Goal: Transaction & Acquisition: Purchase product/service

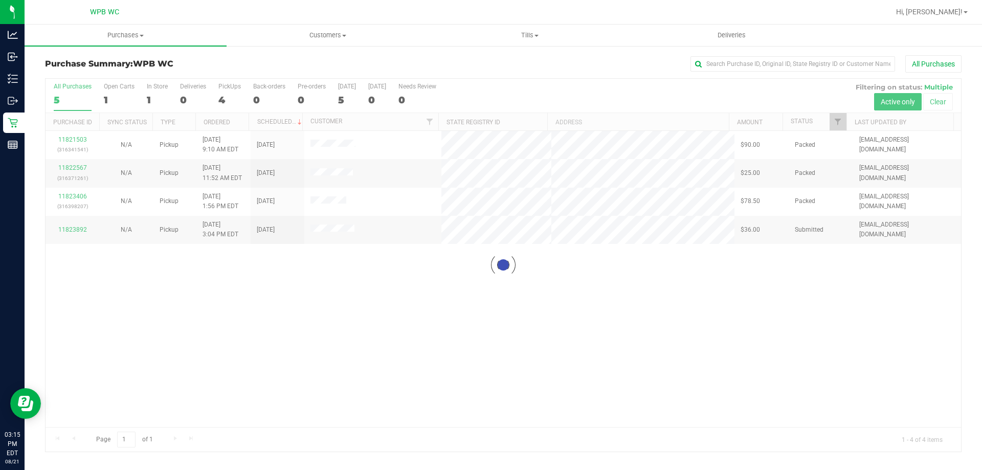
click at [285, 340] on div at bounding box center [504, 265] width 916 height 373
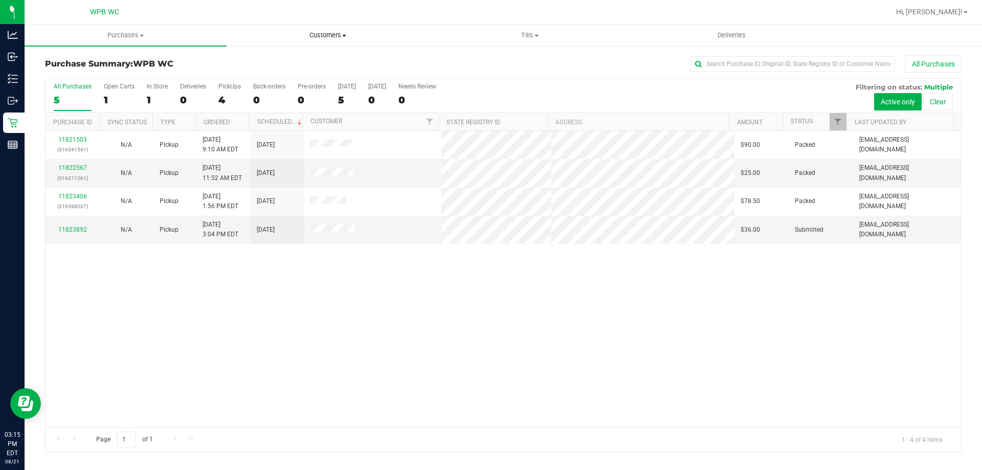
click at [325, 39] on span "Customers" at bounding box center [327, 35] width 201 height 9
click at [305, 58] on li "All customers" at bounding box center [328, 62] width 202 height 12
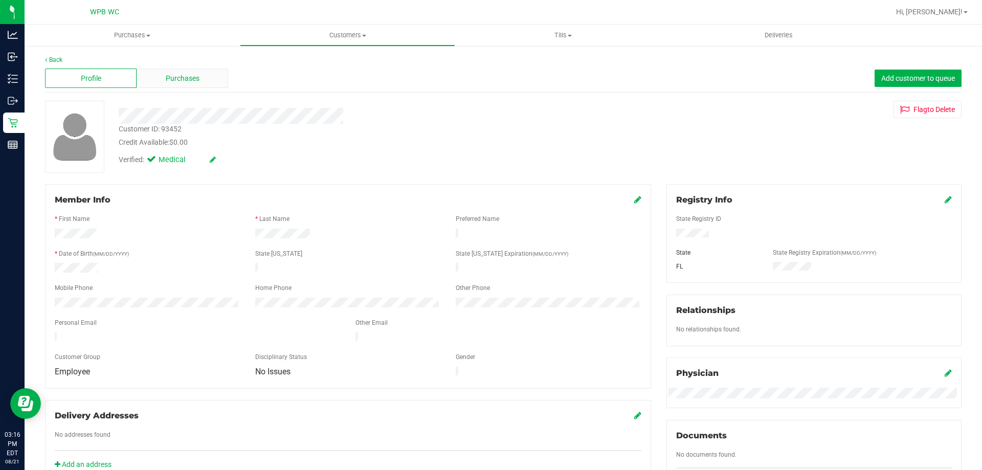
click at [187, 80] on span "Purchases" at bounding box center [183, 78] width 34 height 11
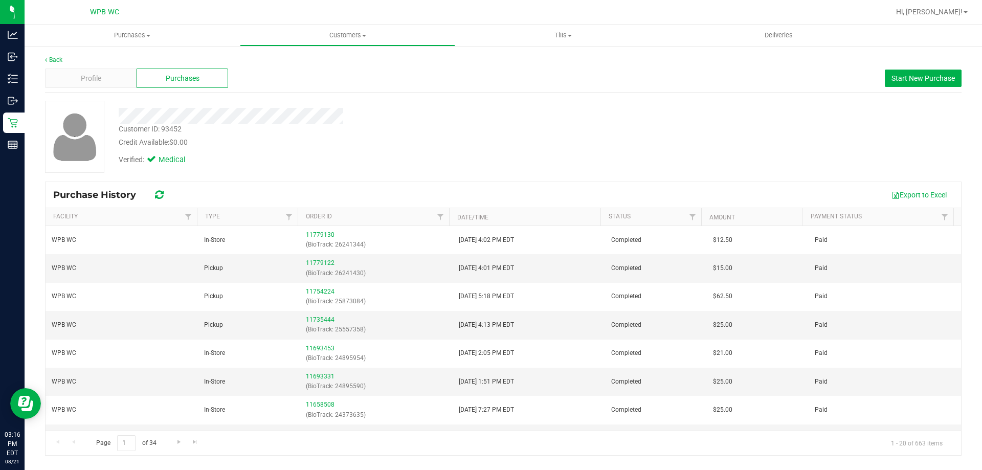
click at [926, 69] on div "Profile Purchases Start New Purchase" at bounding box center [503, 78] width 917 height 28
click at [926, 70] on div "Profile Purchases Start New Purchase" at bounding box center [503, 78] width 917 height 28
click at [925, 74] on span "Start New Purchase" at bounding box center [923, 78] width 63 height 8
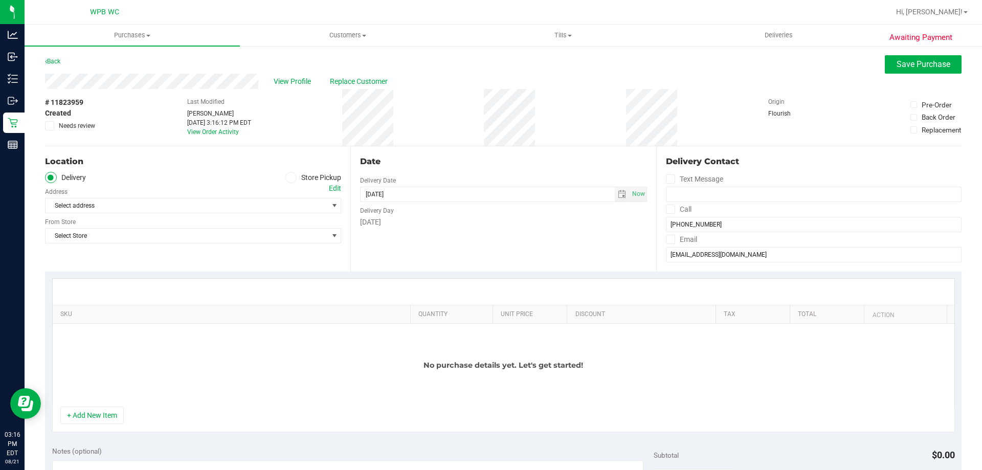
click at [297, 169] on div "Location Delivery Store Pickup Address Edit Select address Select address From …" at bounding box center [197, 208] width 305 height 125
click at [297, 181] on label "Store Pickup" at bounding box center [314, 178] width 56 height 12
click at [0, 0] on input "Store Pickup" at bounding box center [0, 0] width 0 height 0
click at [98, 205] on span "Select Store" at bounding box center [187, 206] width 282 height 14
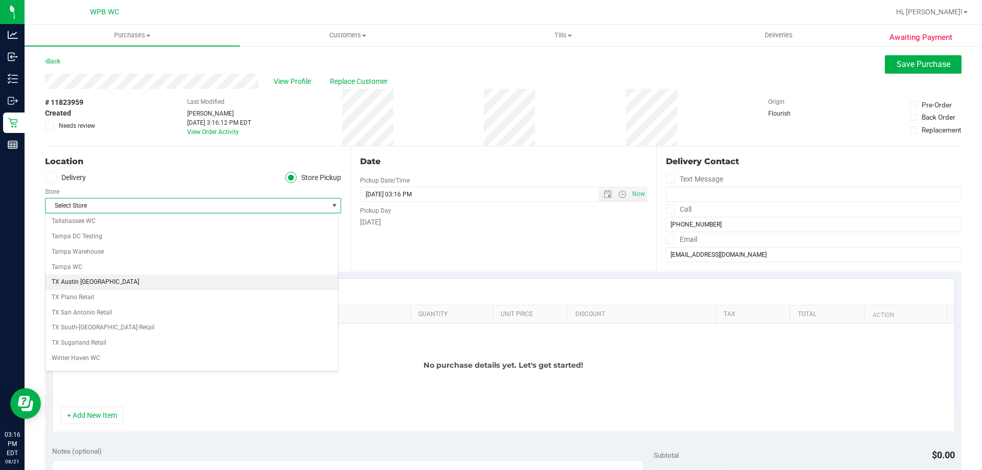
scroll to position [744, 0]
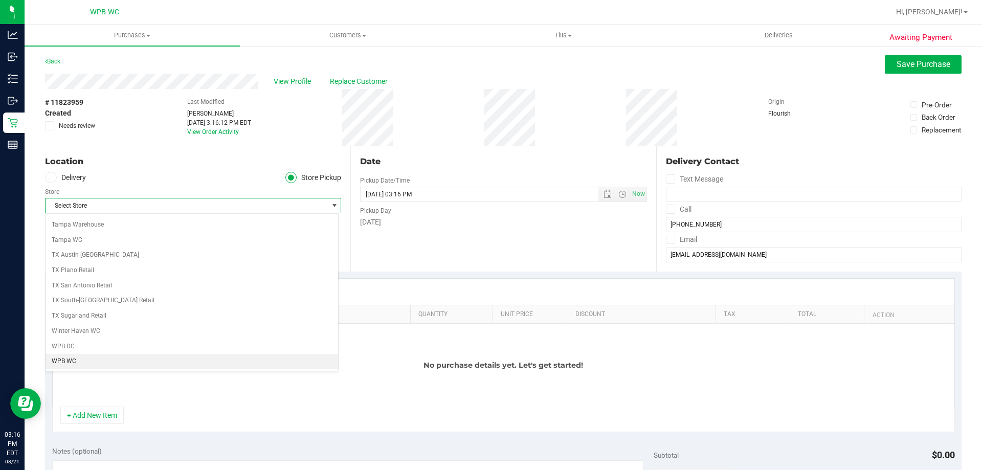
click at [84, 359] on li "WPB WC" at bounding box center [192, 361] width 293 height 15
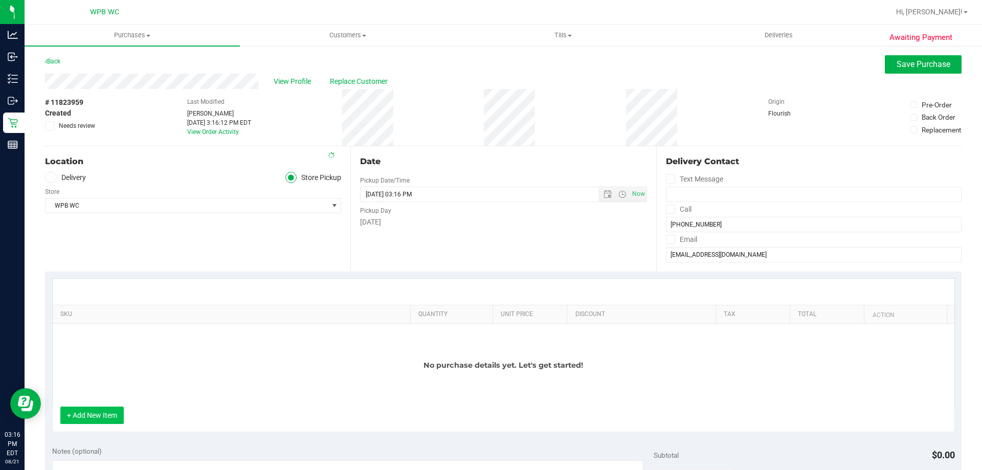
click at [84, 414] on button "+ Add New Item" at bounding box center [91, 415] width 63 height 17
drag, startPoint x: 100, startPoint y: 421, endPoint x: 82, endPoint y: 422, distance: 17.9
click at [99, 422] on button "+ Add New Item" at bounding box center [91, 415] width 63 height 17
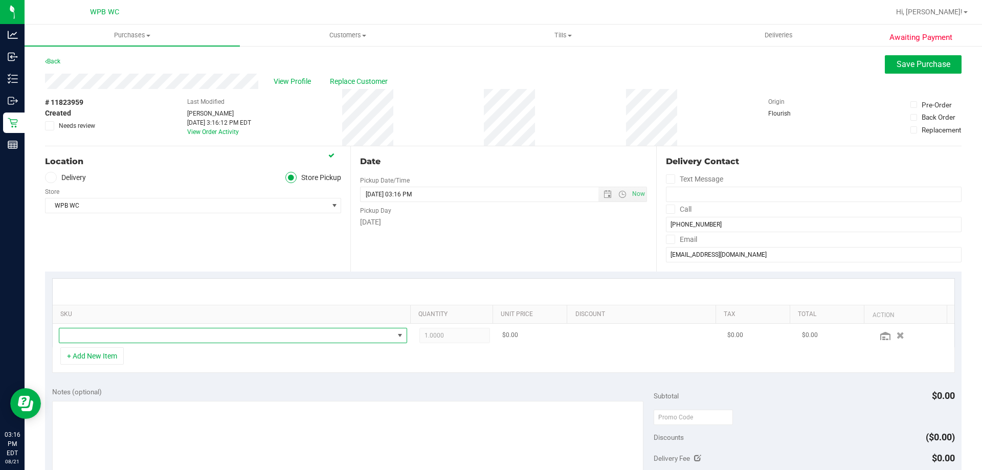
click at [135, 338] on span "NO DATA FOUND" at bounding box center [226, 336] width 335 height 14
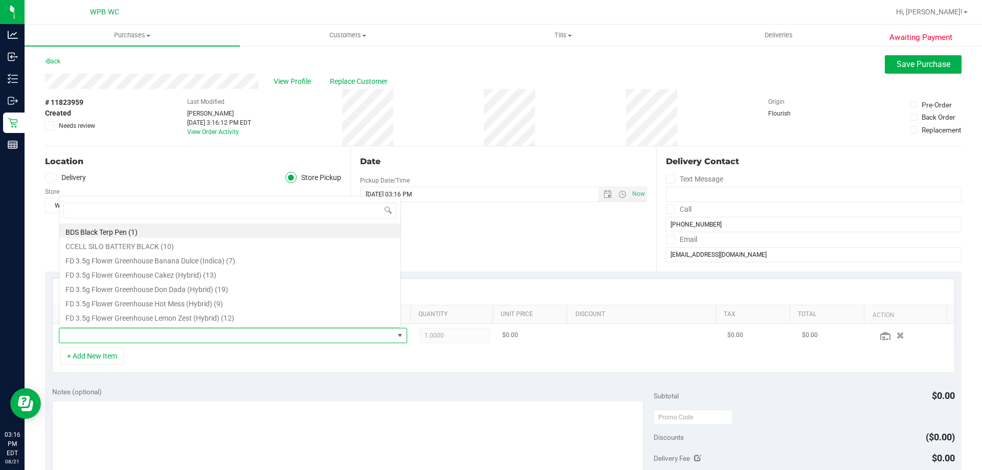
scroll to position [15, 339]
type input "cake"
click at [148, 227] on li "FD 3.5g Flower Greenhouse Cakez (Hybrid) (13)" at bounding box center [229, 231] width 341 height 14
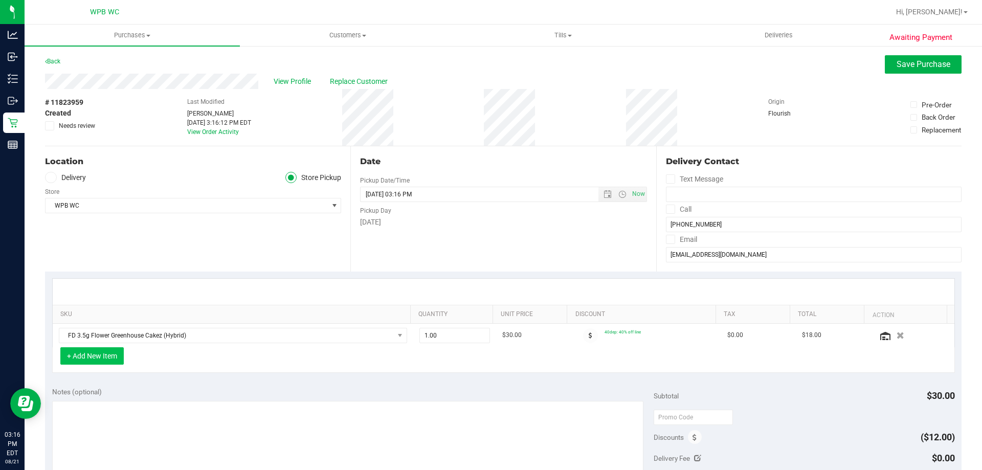
click at [106, 356] on button "+ Add New Item" at bounding box center [91, 355] width 63 height 17
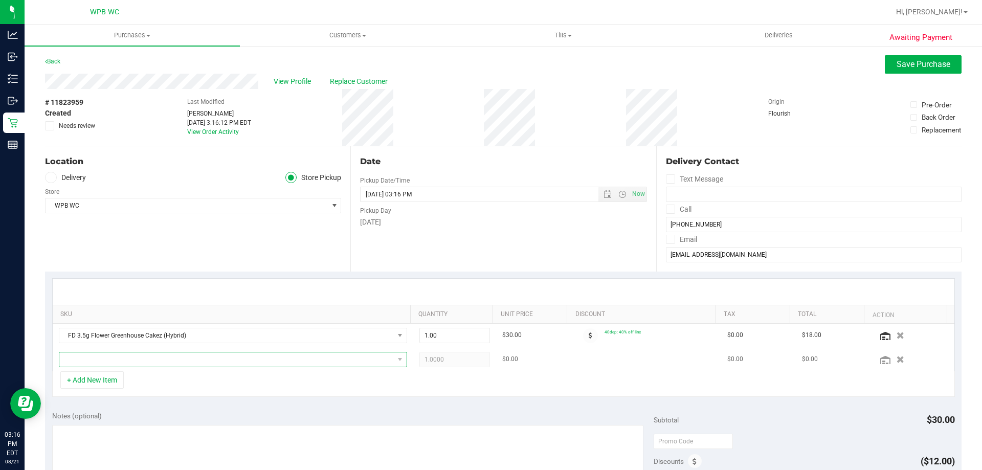
click at [125, 364] on span "NO DATA FOUND" at bounding box center [226, 360] width 335 height 14
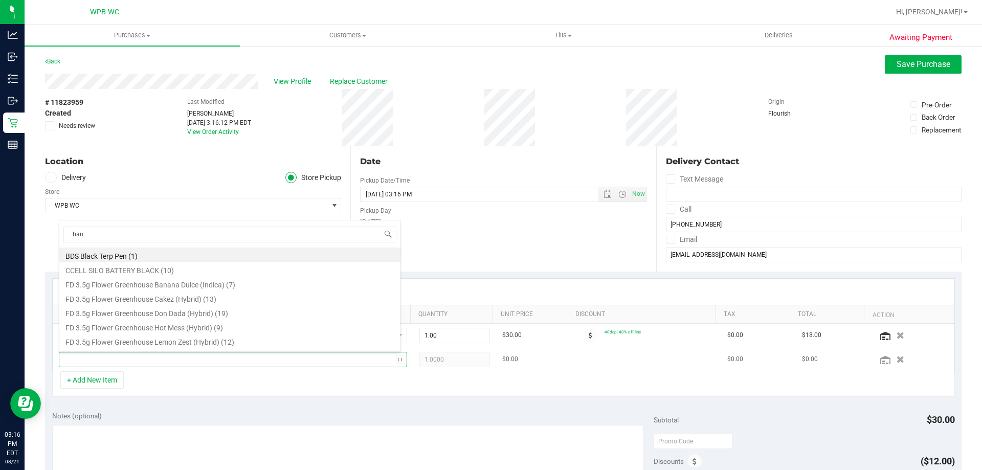
type input "bana"
click at [205, 253] on li "FD 3.5g Flower Greenhouse Banana Dulce (Indica) (7)" at bounding box center [229, 255] width 341 height 14
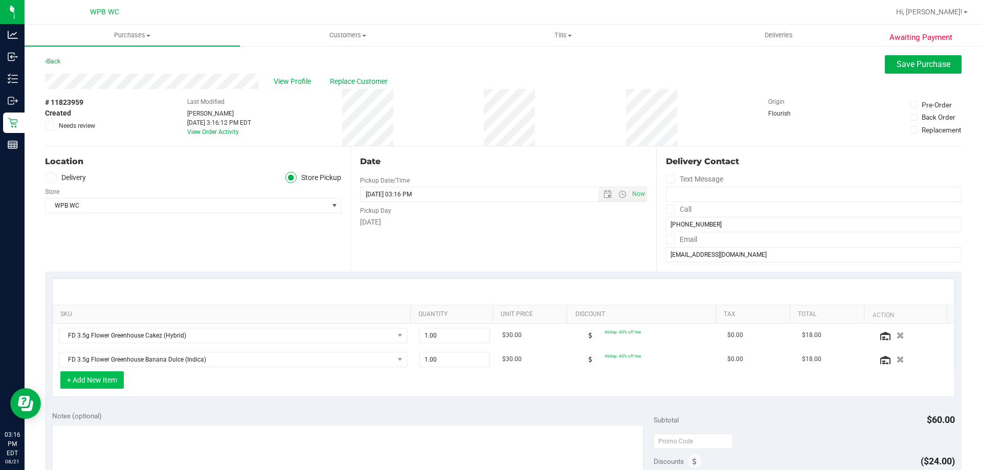
click at [91, 385] on button "+ Add New Item" at bounding box center [91, 380] width 63 height 17
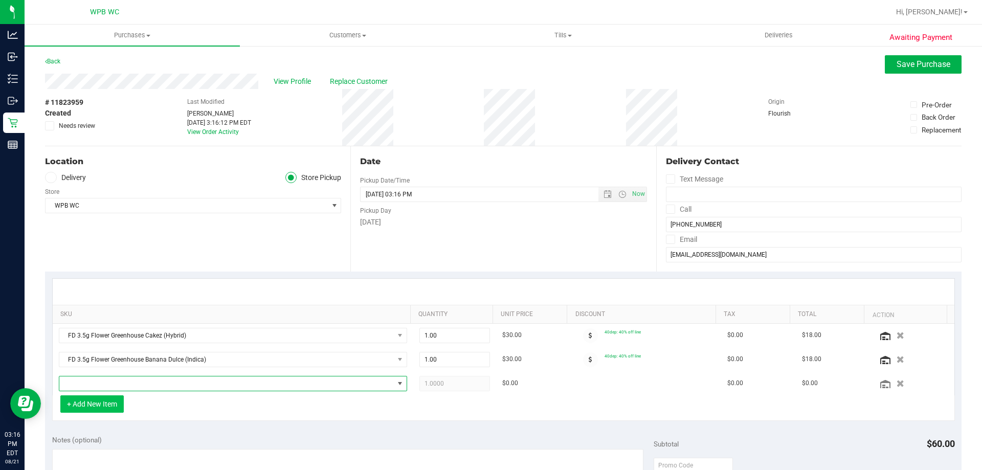
click at [91, 385] on span "NO DATA FOUND" at bounding box center [226, 384] width 335 height 14
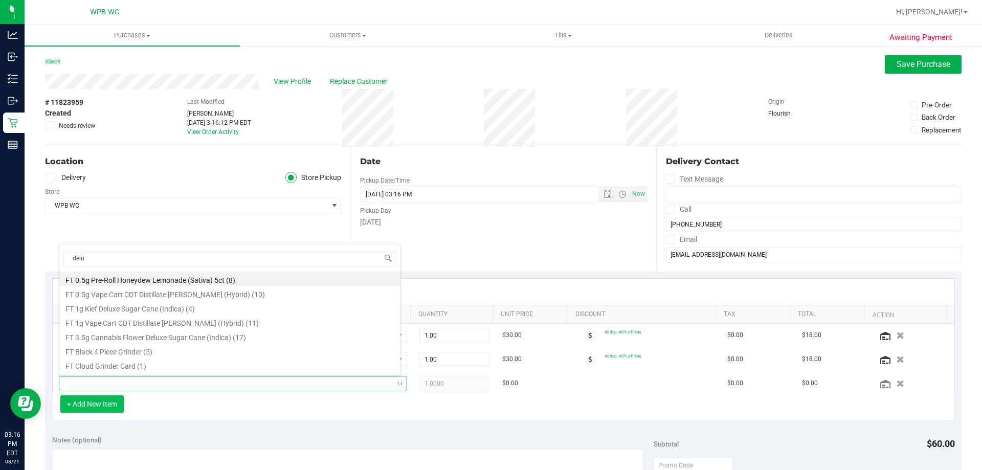
type input "delux"
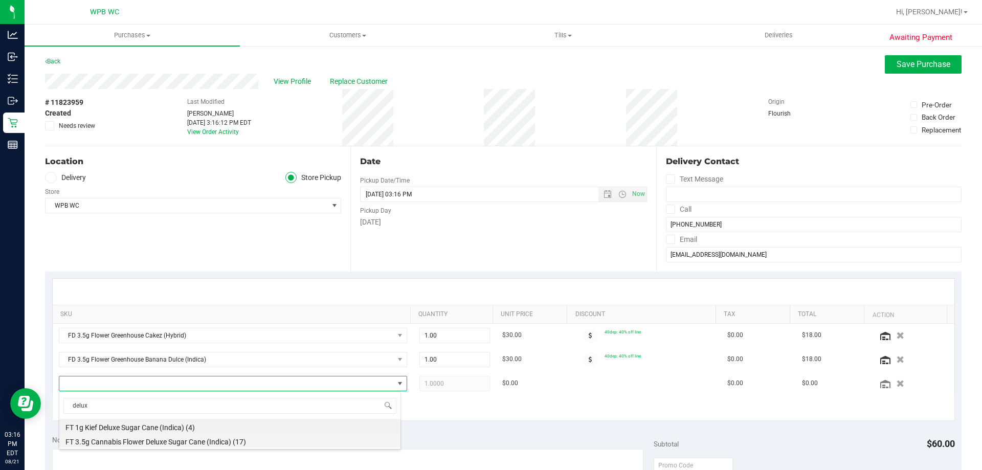
click at [128, 437] on li "FT 3.5g Cannabis Flower Deluxe Sugar Cane (Indica) (17)" at bounding box center [229, 440] width 341 height 14
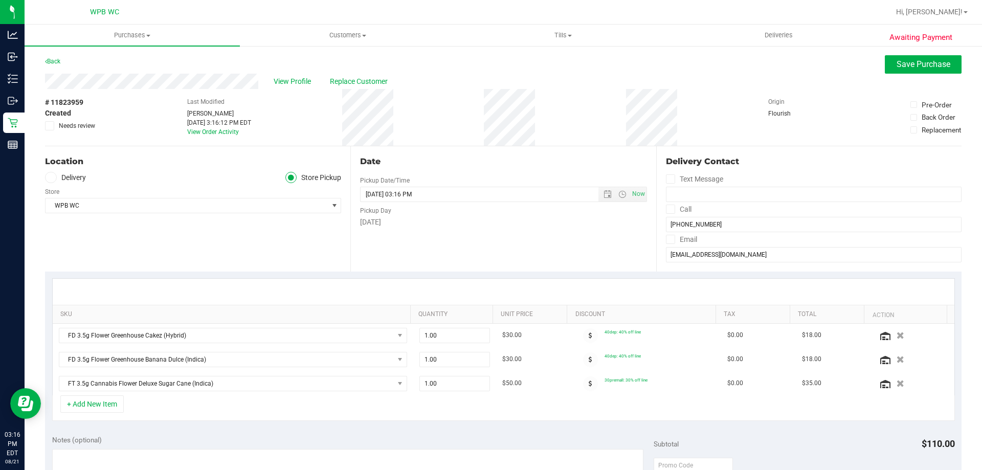
click at [569, 410] on div "+ Add New Item" at bounding box center [503, 409] width 903 height 26
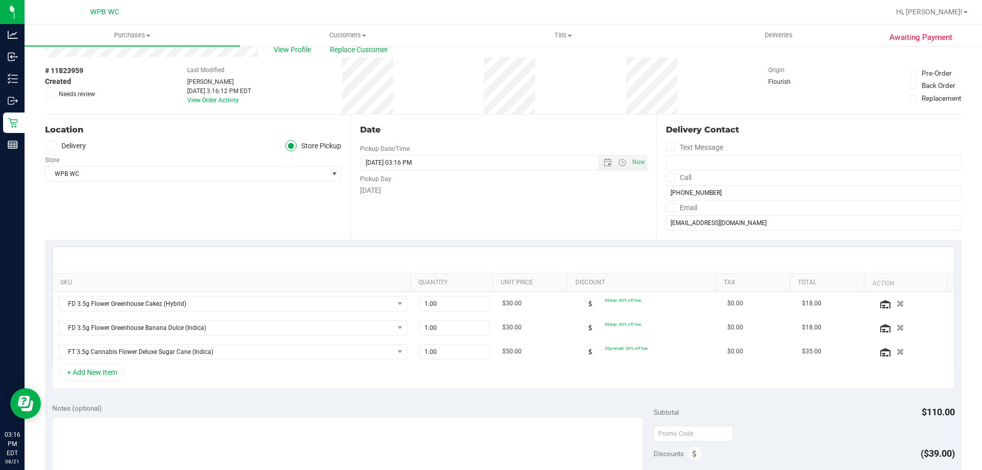
scroll to position [0, 0]
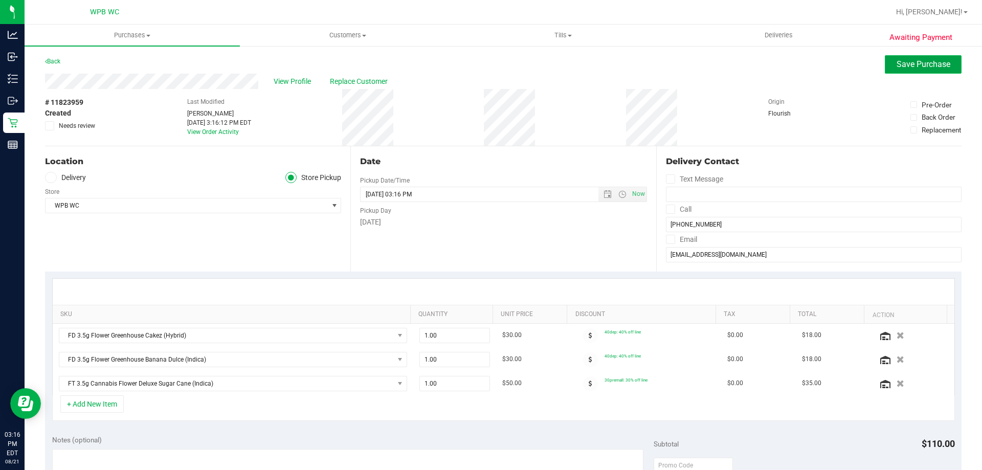
click at [910, 60] on span "Save Purchase" at bounding box center [924, 64] width 54 height 10
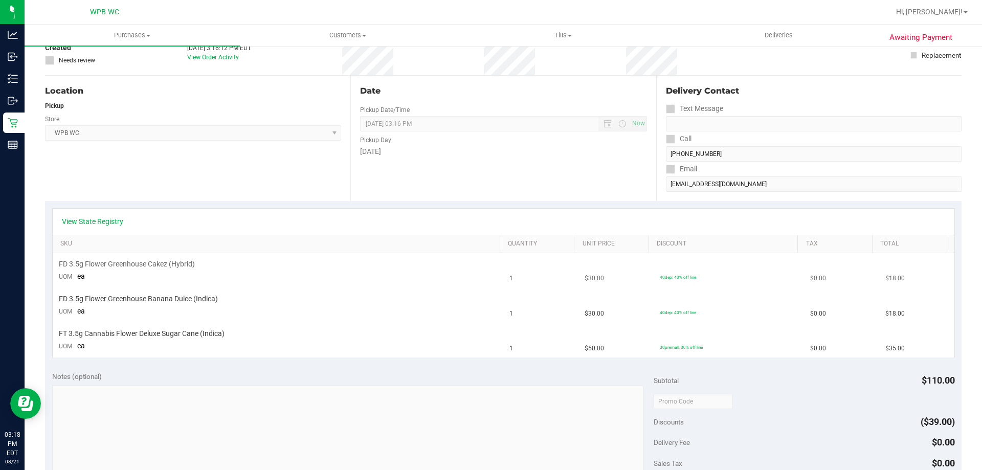
scroll to position [154, 0]
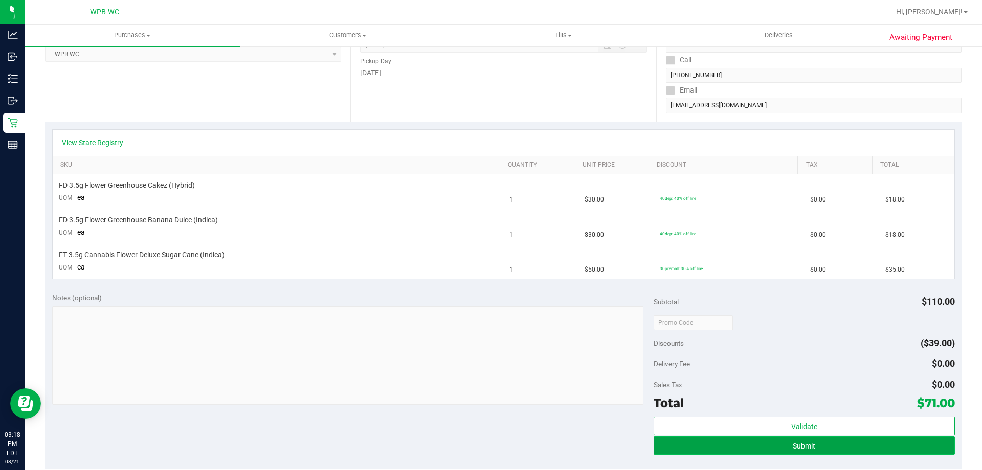
click at [832, 447] on button "Submit" at bounding box center [804, 445] width 301 height 18
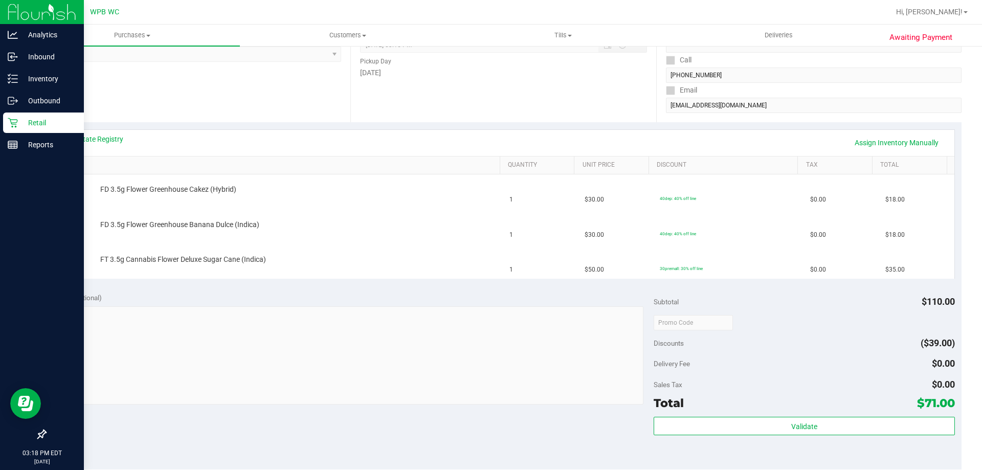
click at [16, 126] on icon at bounding box center [13, 123] width 10 height 10
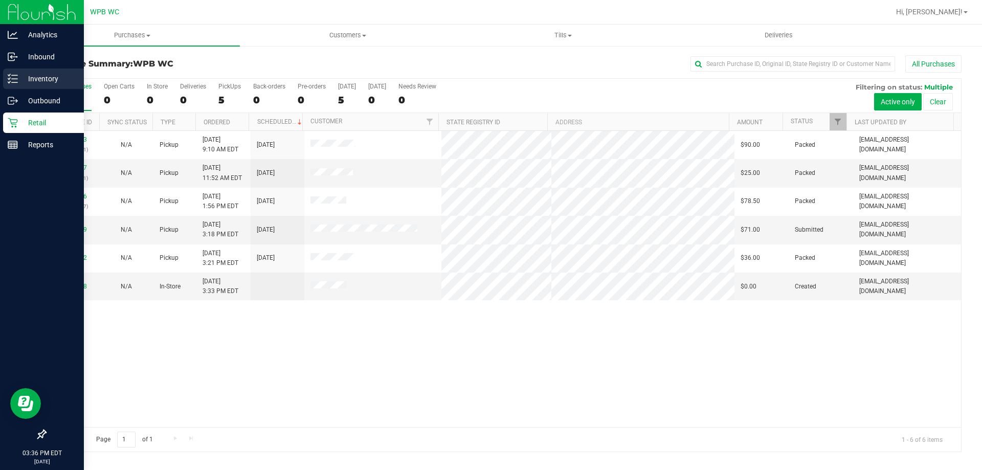
click at [38, 81] on p "Inventory" at bounding box center [48, 79] width 61 height 12
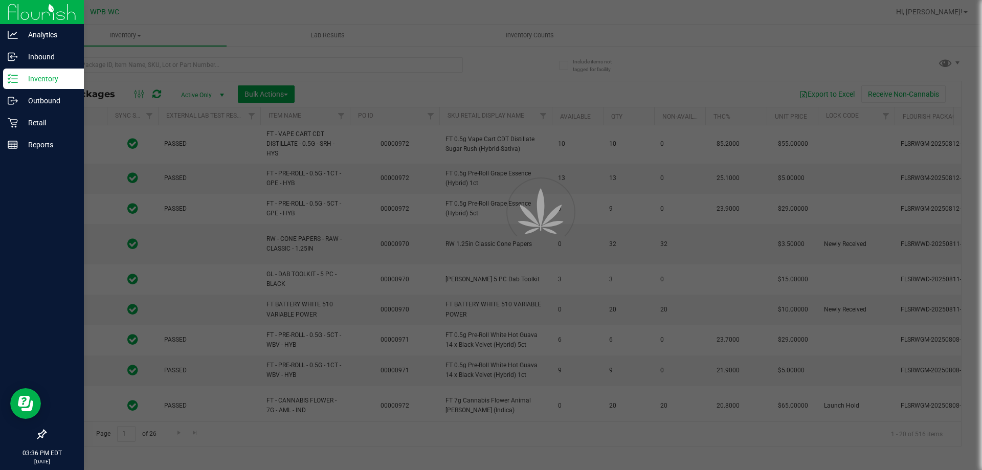
click at [182, 64] on div at bounding box center [491, 235] width 982 height 470
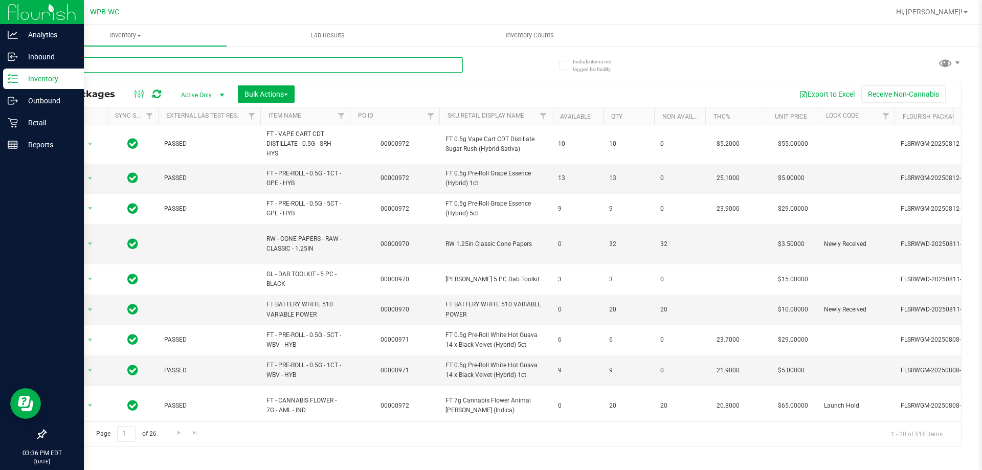
click at [181, 64] on input "text" at bounding box center [254, 64] width 418 height 15
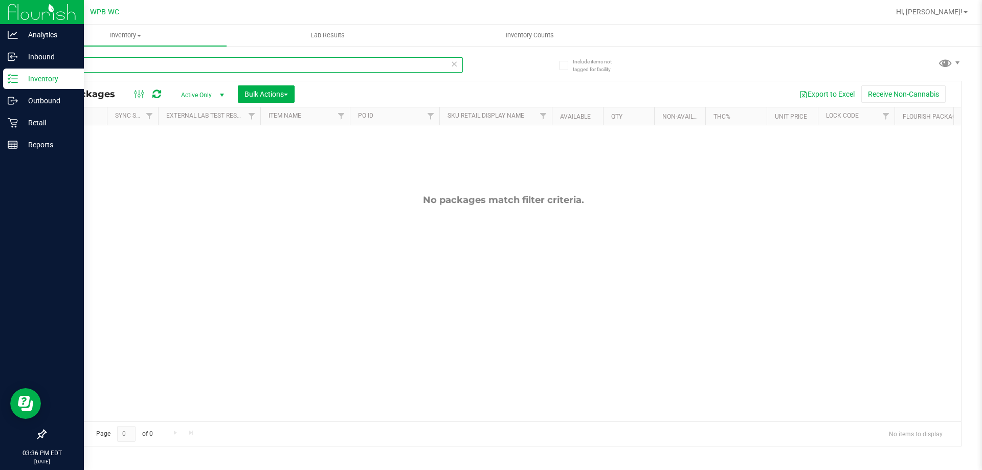
type input "l"
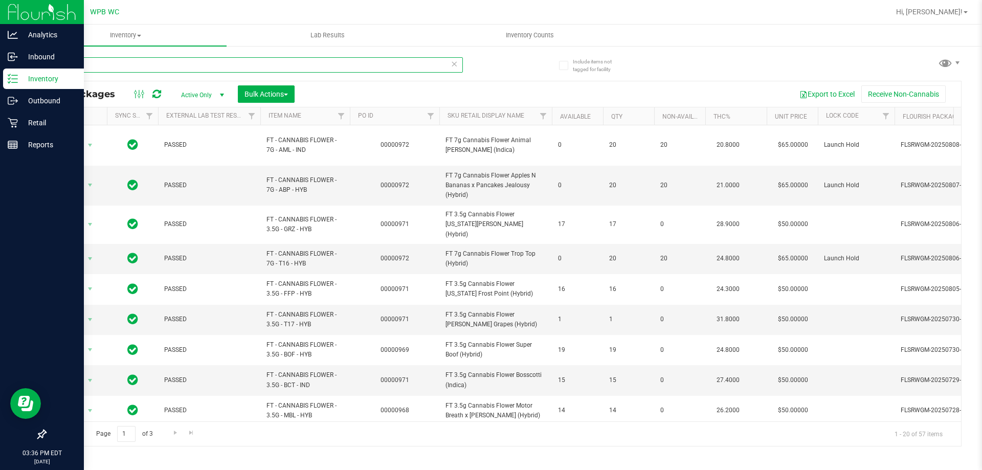
click at [85, 67] on input "bud" at bounding box center [254, 64] width 418 height 15
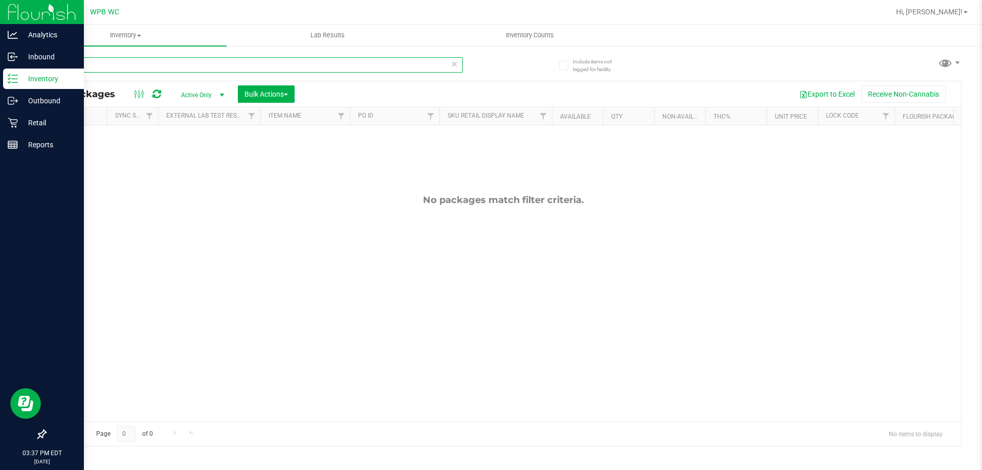
type input "l"
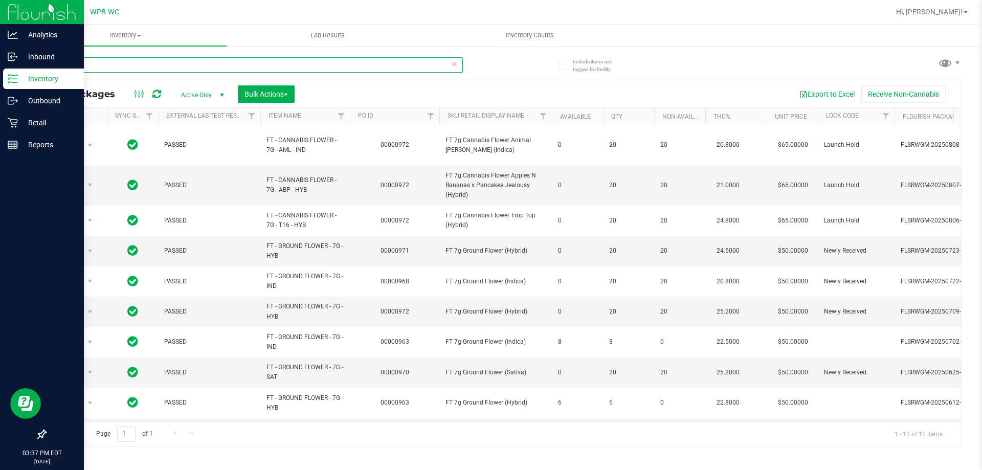
click at [108, 69] on input "7g" at bounding box center [254, 64] width 418 height 15
type input "7g"
click at [19, 128] on p "Retail" at bounding box center [48, 123] width 61 height 12
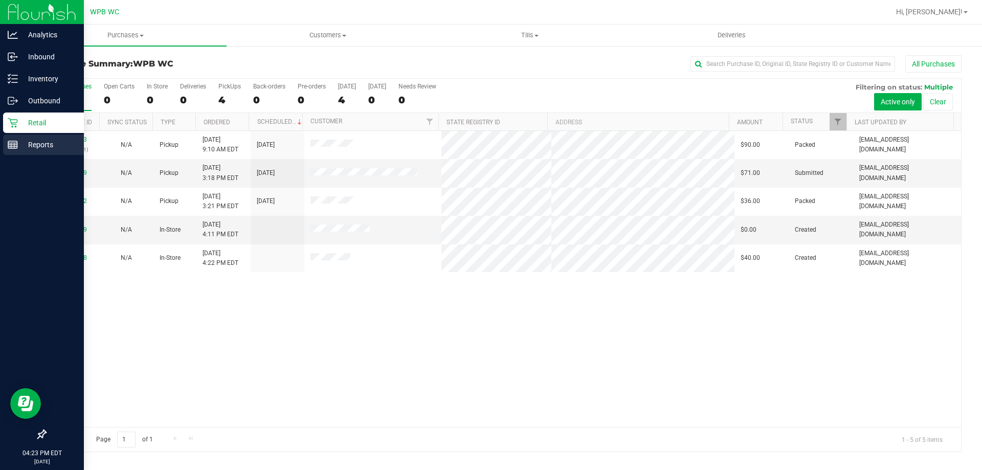
click at [21, 146] on p "Reports" at bounding box center [48, 145] width 61 height 12
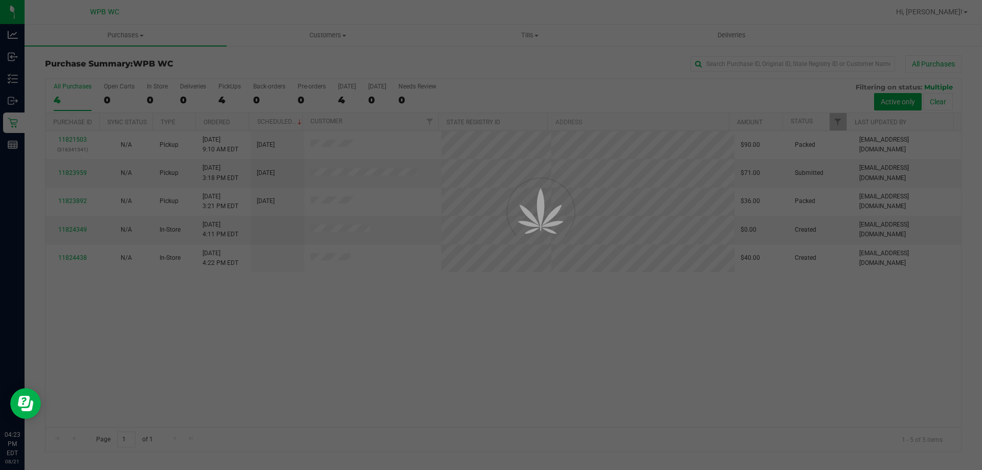
click at [333, 30] on div at bounding box center [491, 235] width 982 height 470
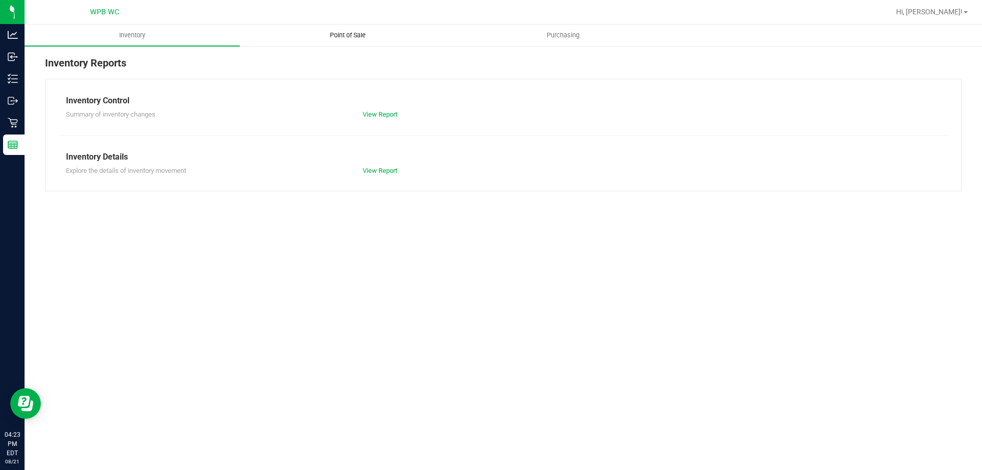
click at [346, 34] on span "Point of Sale" at bounding box center [347, 35] width 63 height 9
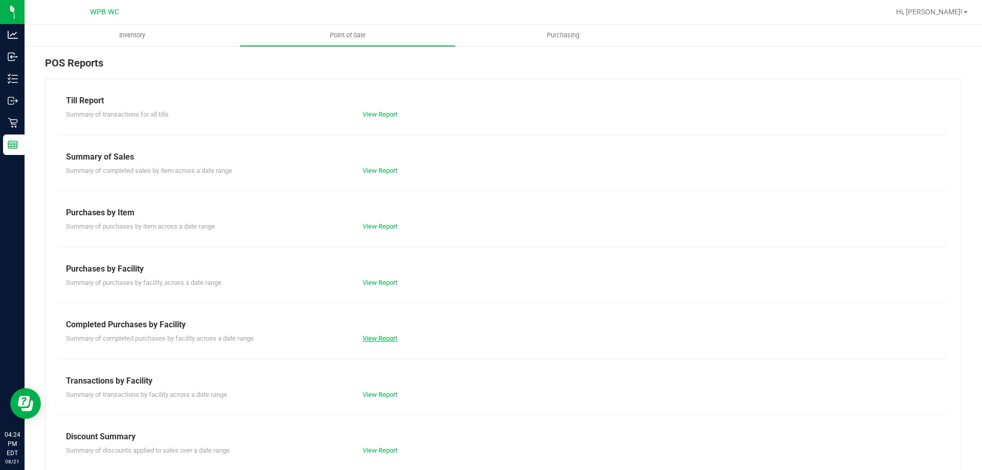
click at [389, 337] on link "View Report" at bounding box center [380, 339] width 35 height 8
